Goal: Check status

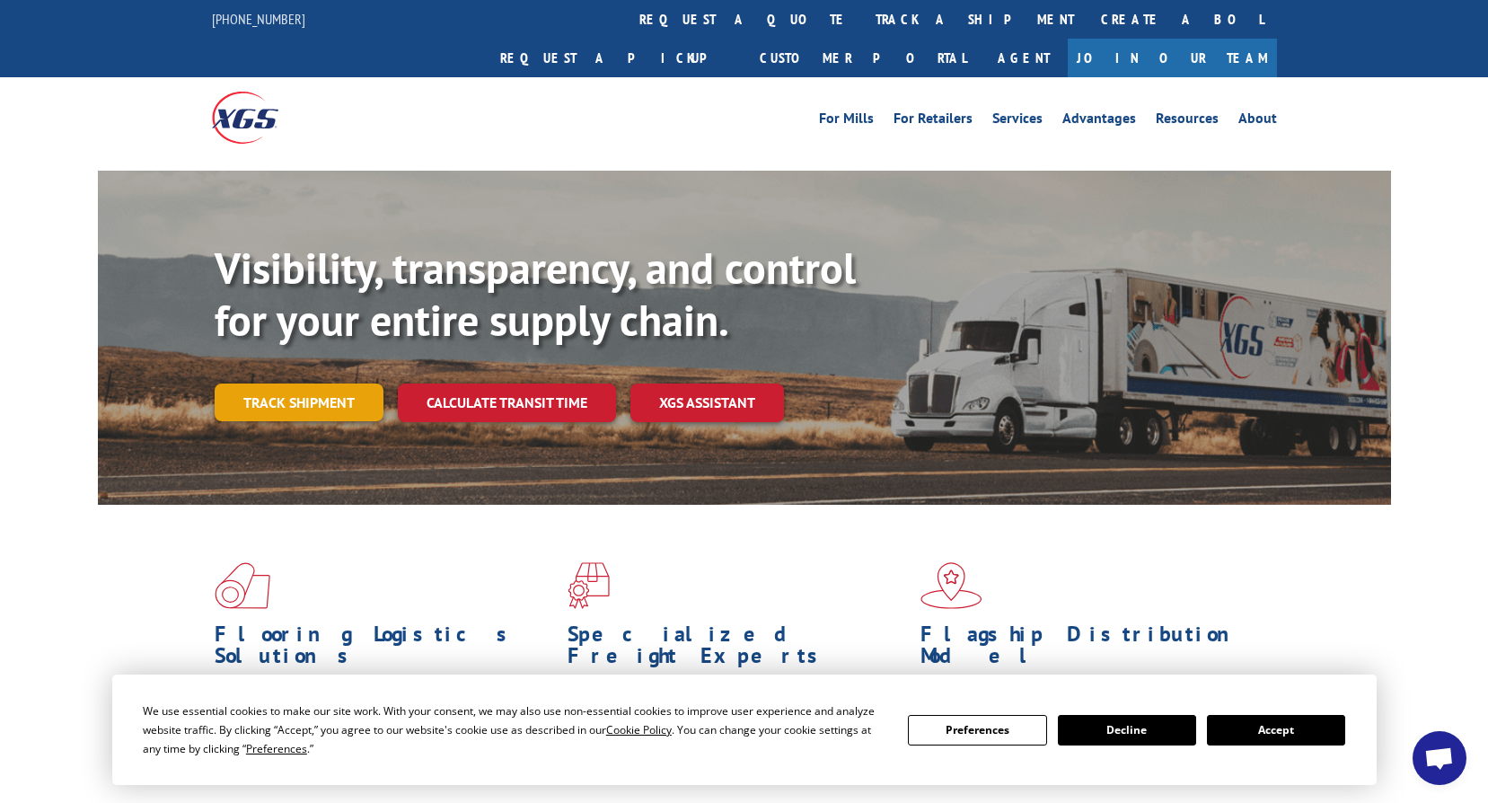
click at [282, 383] on link "Track shipment" at bounding box center [299, 402] width 169 height 38
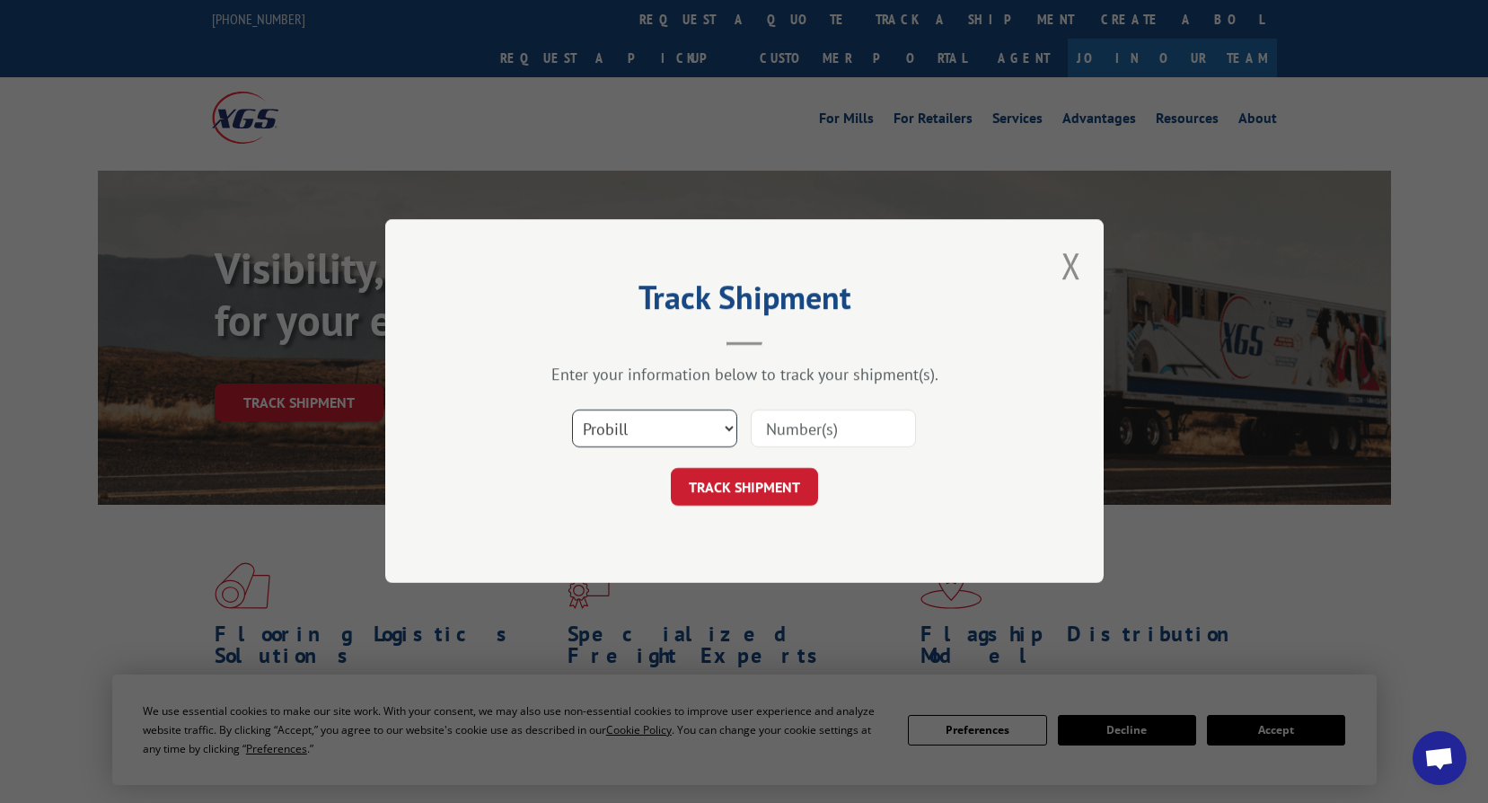
click at [722, 429] on select "Select category... Probill BOL PO" at bounding box center [654, 429] width 165 height 38
select select "bol"
click at [572, 410] on select "Select category... Probill BOL PO" at bounding box center [654, 429] width 165 height 38
click at [789, 427] on input at bounding box center [833, 429] width 165 height 38
type input "6008520"
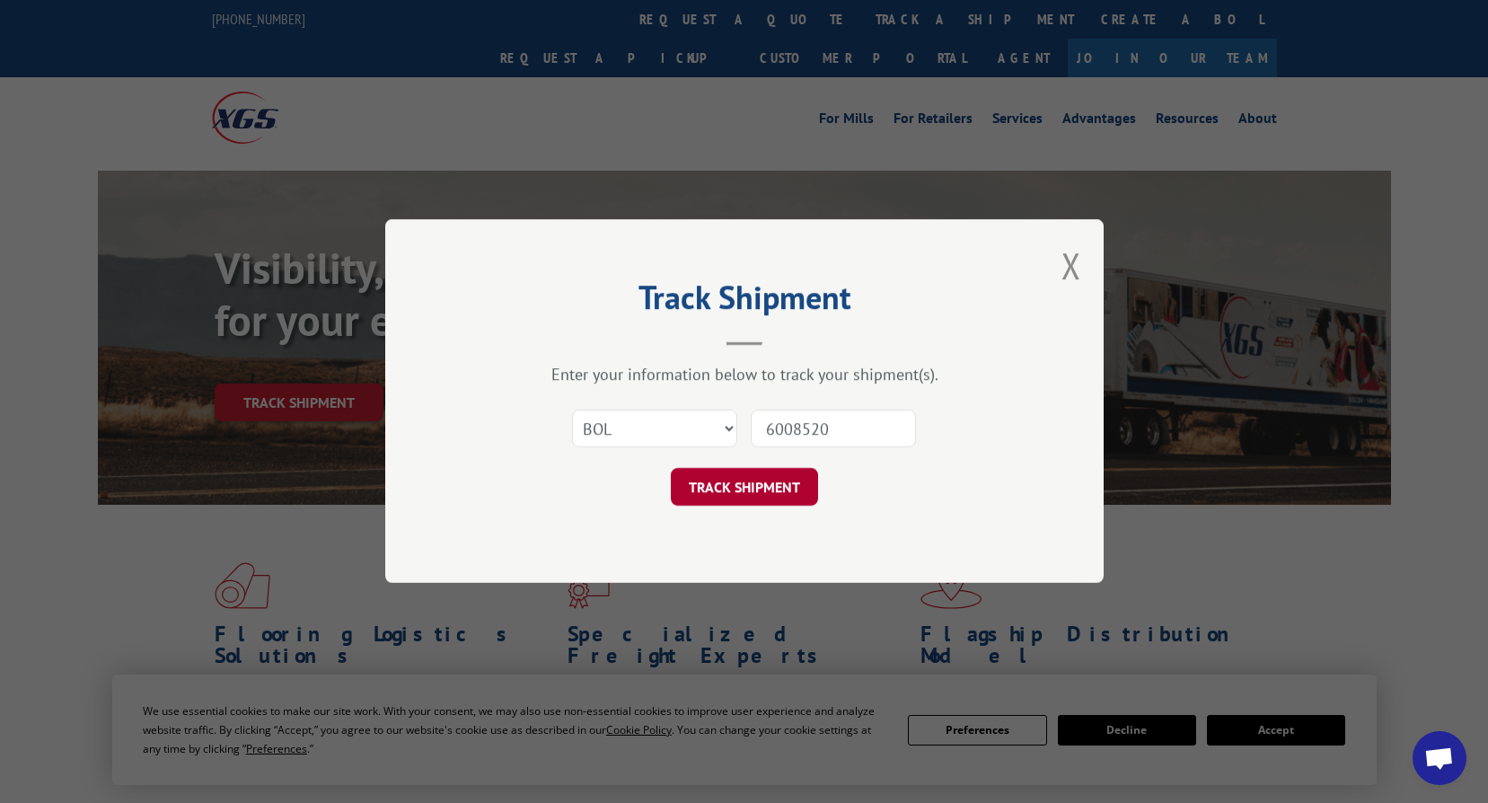
click at [767, 473] on button "TRACK SHIPMENT" at bounding box center [744, 488] width 147 height 38
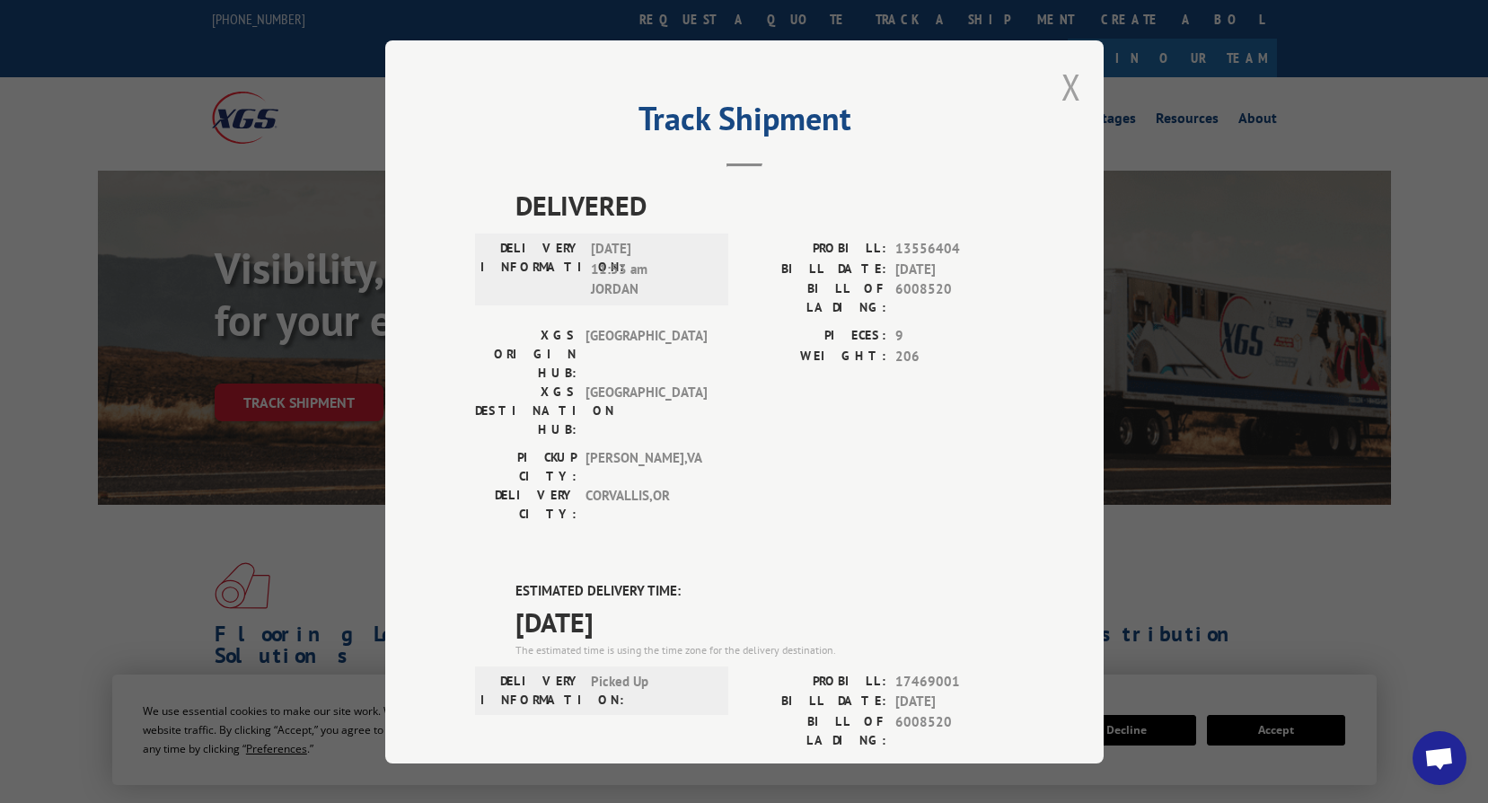
click at [1061, 78] on button "Close modal" at bounding box center [1071, 87] width 20 height 48
